Goal: Transaction & Acquisition: Book appointment/travel/reservation

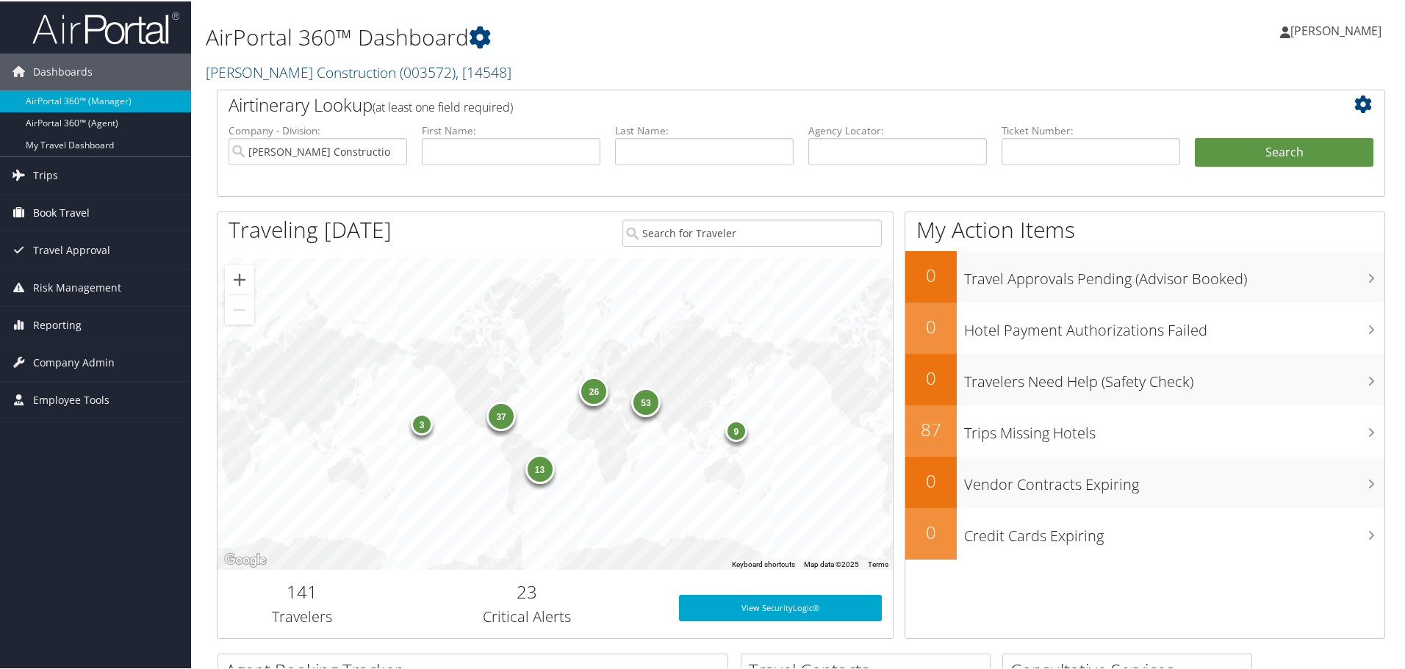
click at [79, 208] on span "Book Travel" at bounding box center [61, 211] width 57 height 37
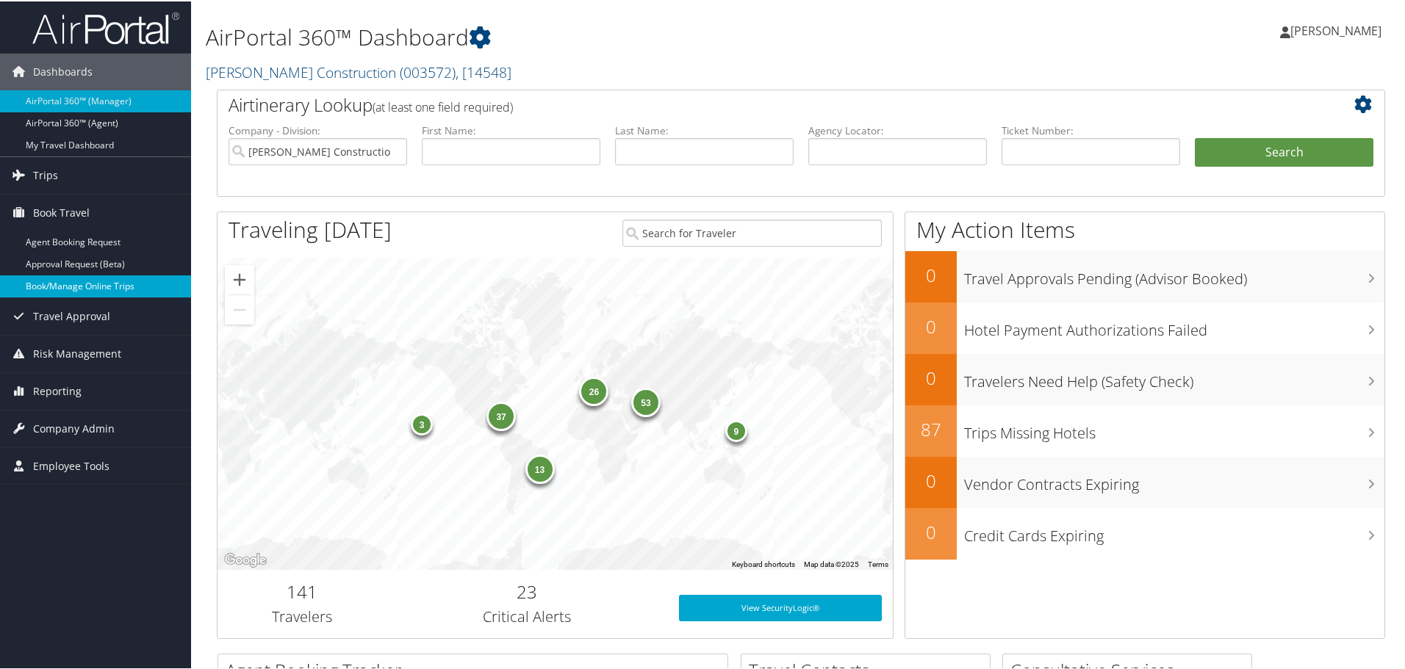
click at [76, 282] on link "Book/Manage Online Trips" at bounding box center [95, 285] width 191 height 22
